Goal: Check status

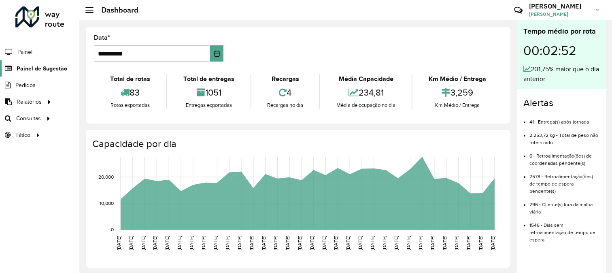
click at [56, 71] on span "Painel de Sugestão" at bounding box center [42, 68] width 51 height 8
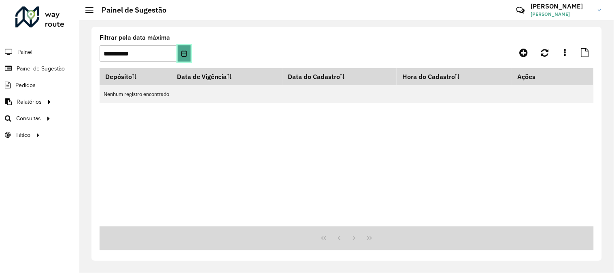
click at [190, 52] on button "Choose Date" at bounding box center [184, 53] width 13 height 16
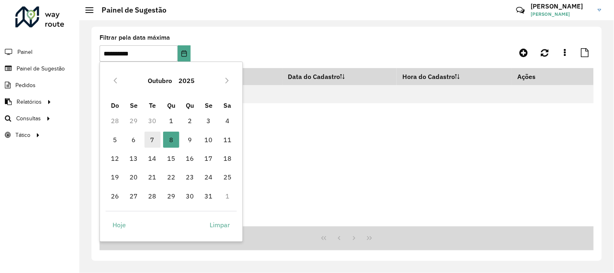
click at [154, 138] on span "7" at bounding box center [152, 139] width 16 height 16
type input "**********"
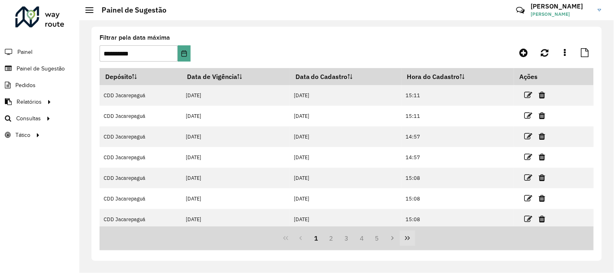
click at [407, 237] on icon "Last Page" at bounding box center [407, 238] width 6 height 6
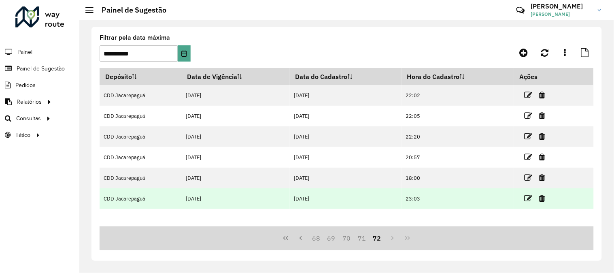
click at [237, 199] on td "[DATE]" at bounding box center [235, 198] width 108 height 21
click at [528, 200] on icon at bounding box center [528, 198] width 8 height 8
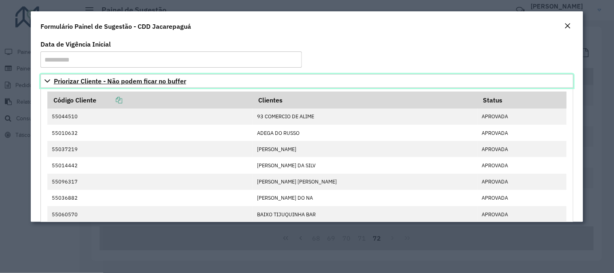
click at [136, 83] on span "Priorizar Cliente - Não podem ficar no buffer" at bounding box center [120, 81] width 132 height 6
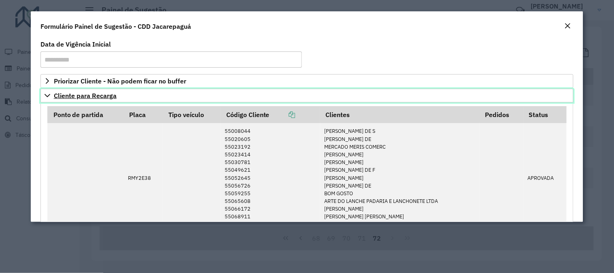
click at [107, 100] on link "Cliente para Recarga" at bounding box center [306, 96] width 533 height 14
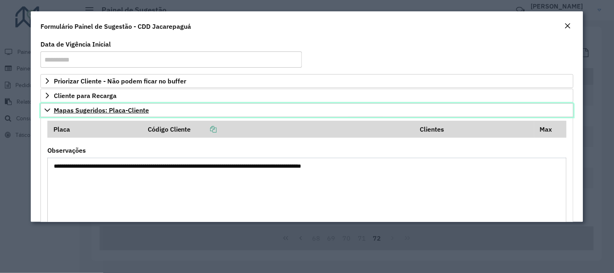
click at [104, 110] on span "Mapas Sugeridos: Placa-Cliente" at bounding box center [101, 110] width 95 height 6
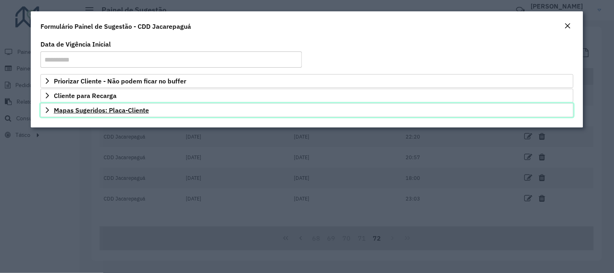
click at [95, 114] on link "Mapas Sugeridos: Placa-Cliente" at bounding box center [306, 110] width 533 height 14
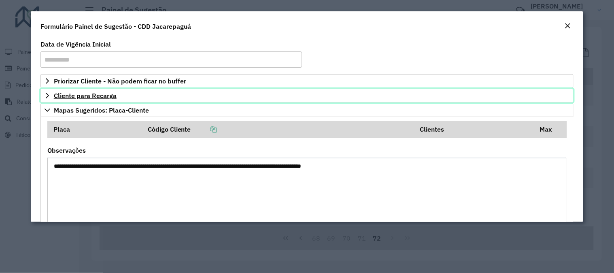
click at [93, 96] on span "Cliente para Recarga" at bounding box center [85, 95] width 63 height 6
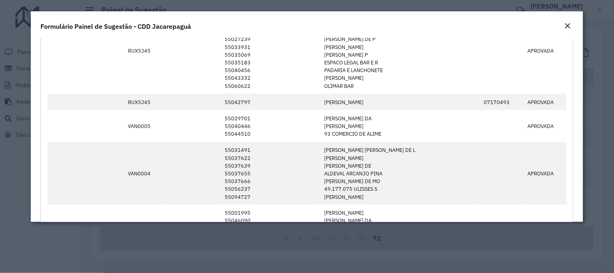
scroll to position [269, 0]
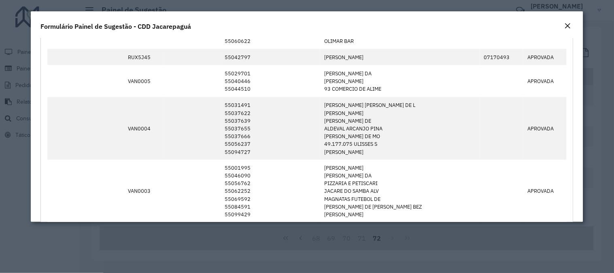
click at [566, 28] on em "Close" at bounding box center [567, 26] width 6 height 6
